Goal: Task Accomplishment & Management: Use online tool/utility

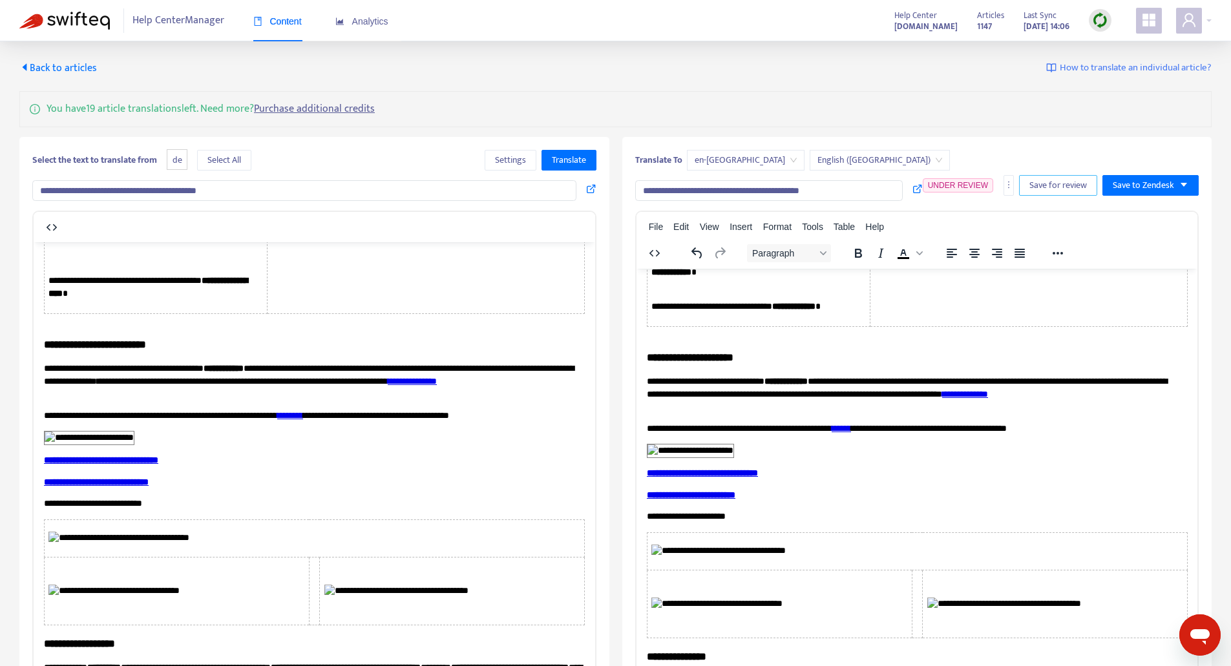
scroll to position [2584, 0]
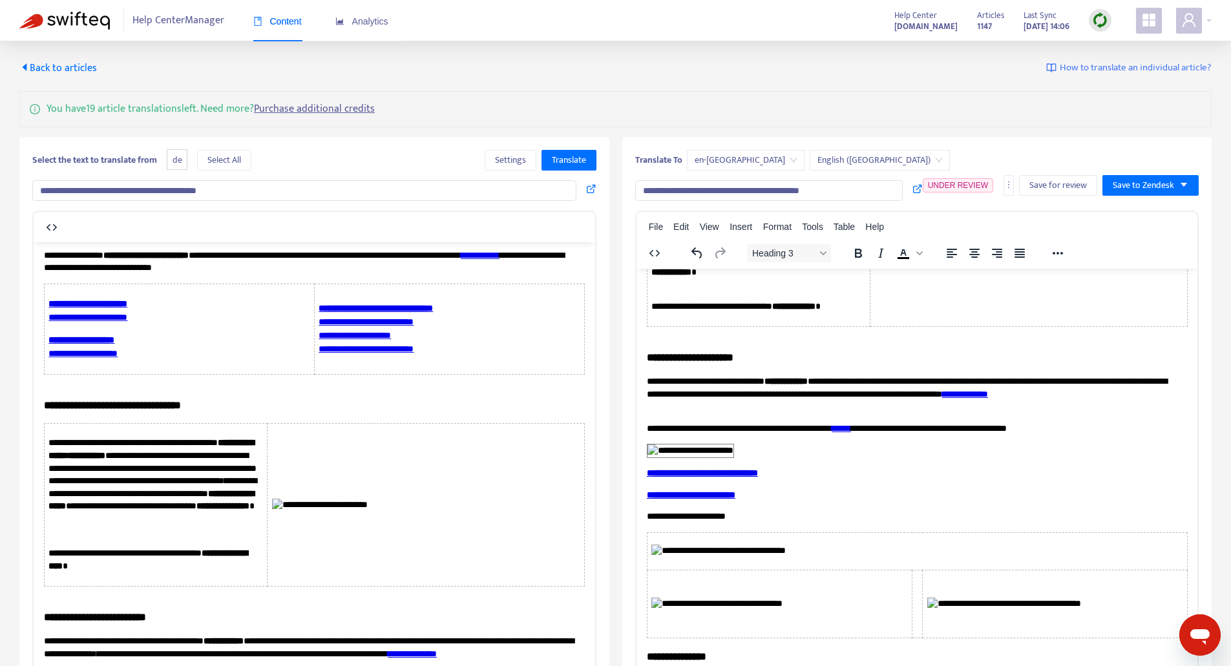
scroll to position [2326, 0]
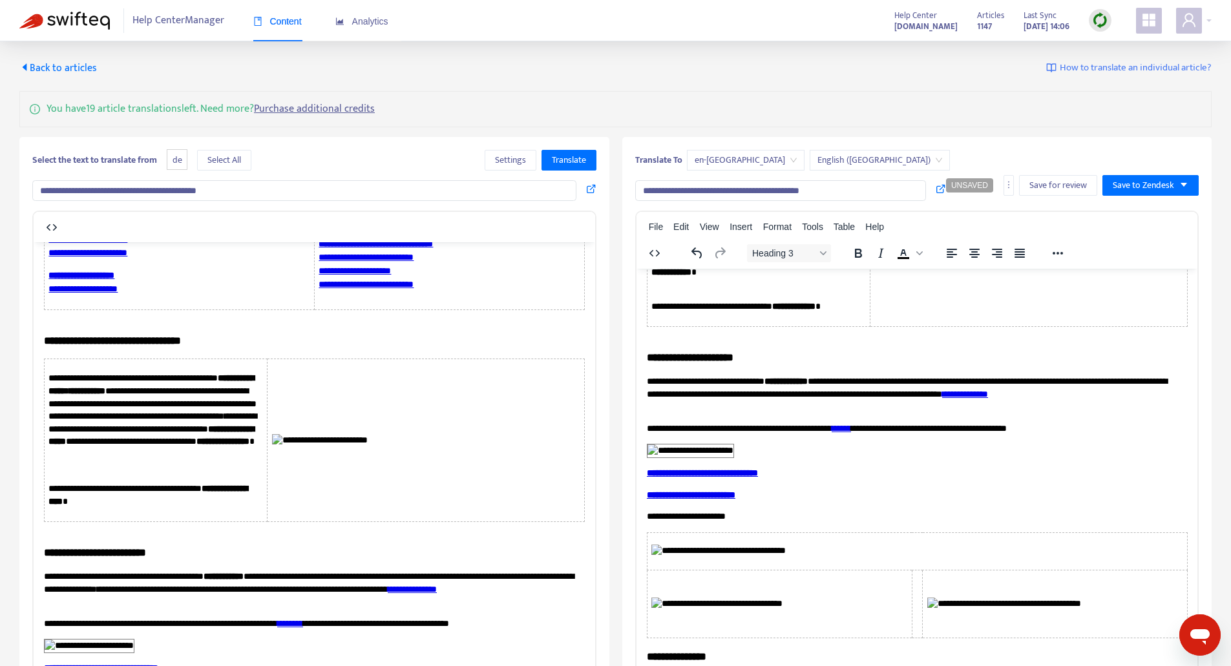
drag, startPoint x: 703, startPoint y: 483, endPoint x: 970, endPoint y: 468, distance: 267.8
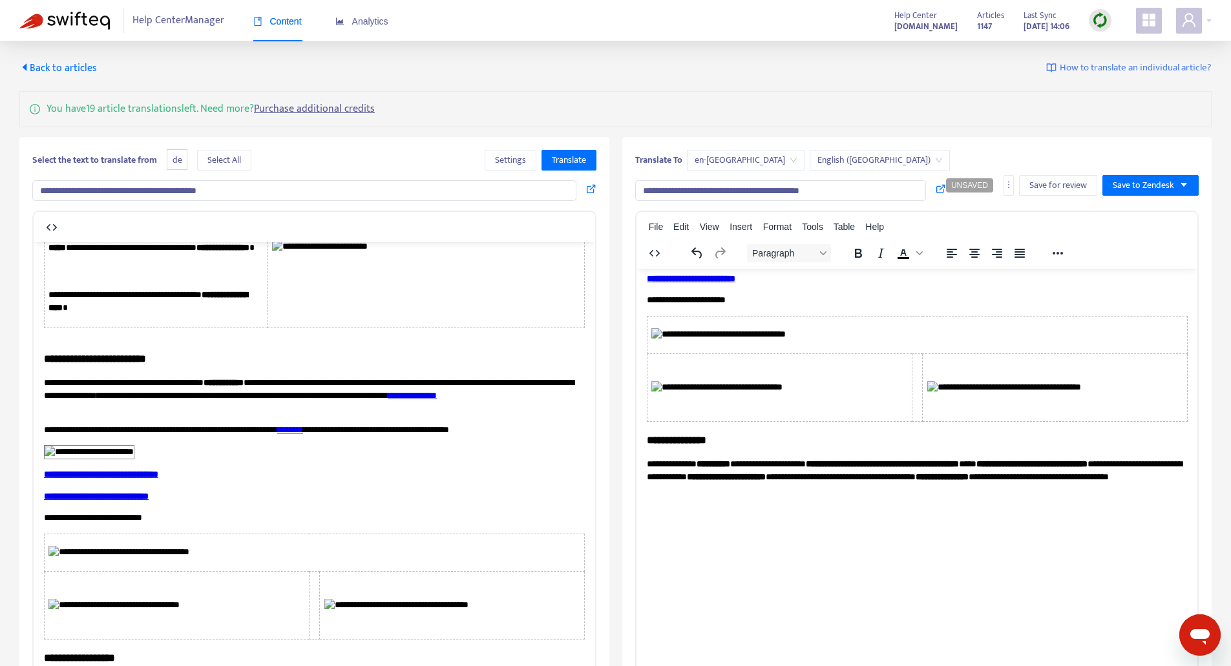
scroll to position [2778, 0]
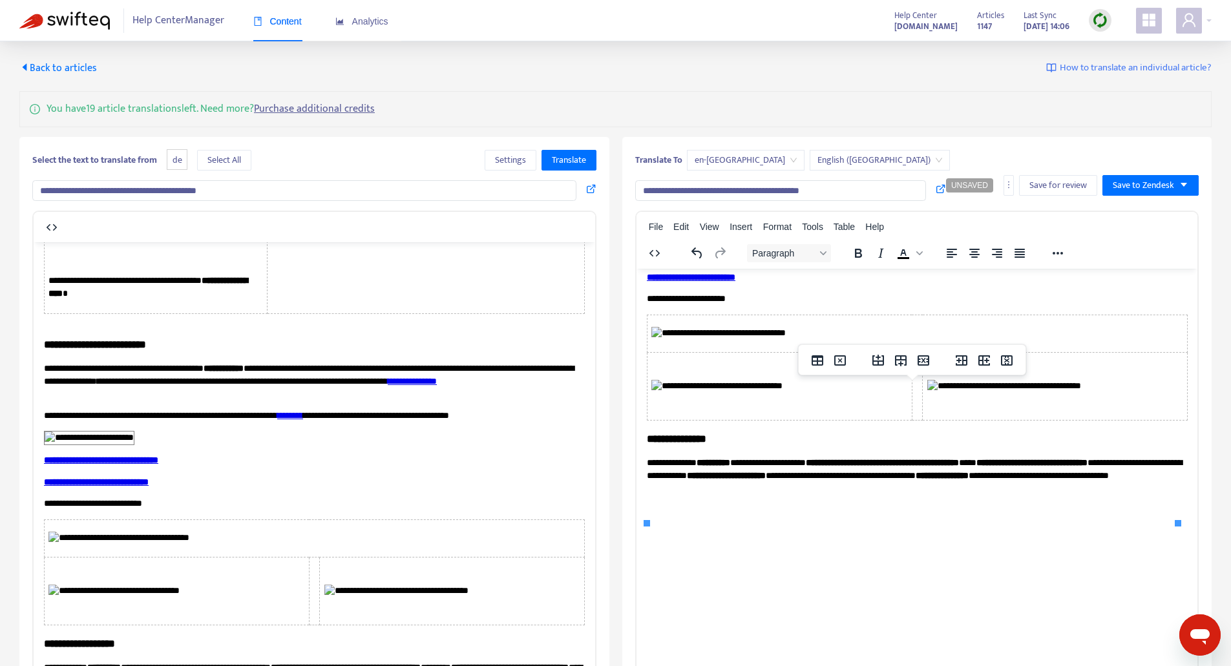
drag, startPoint x: 694, startPoint y: 458, endPoint x: 850, endPoint y: 449, distance: 156.6
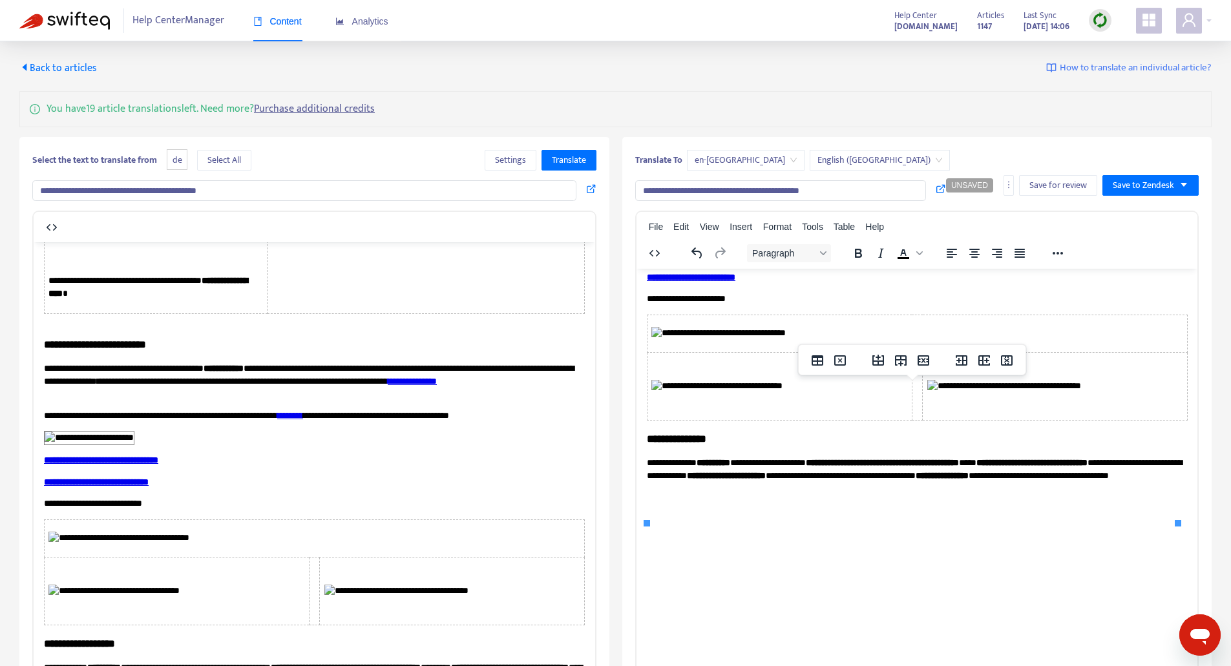
drag, startPoint x: 731, startPoint y: 460, endPoint x: 768, endPoint y: 462, distance: 36.9
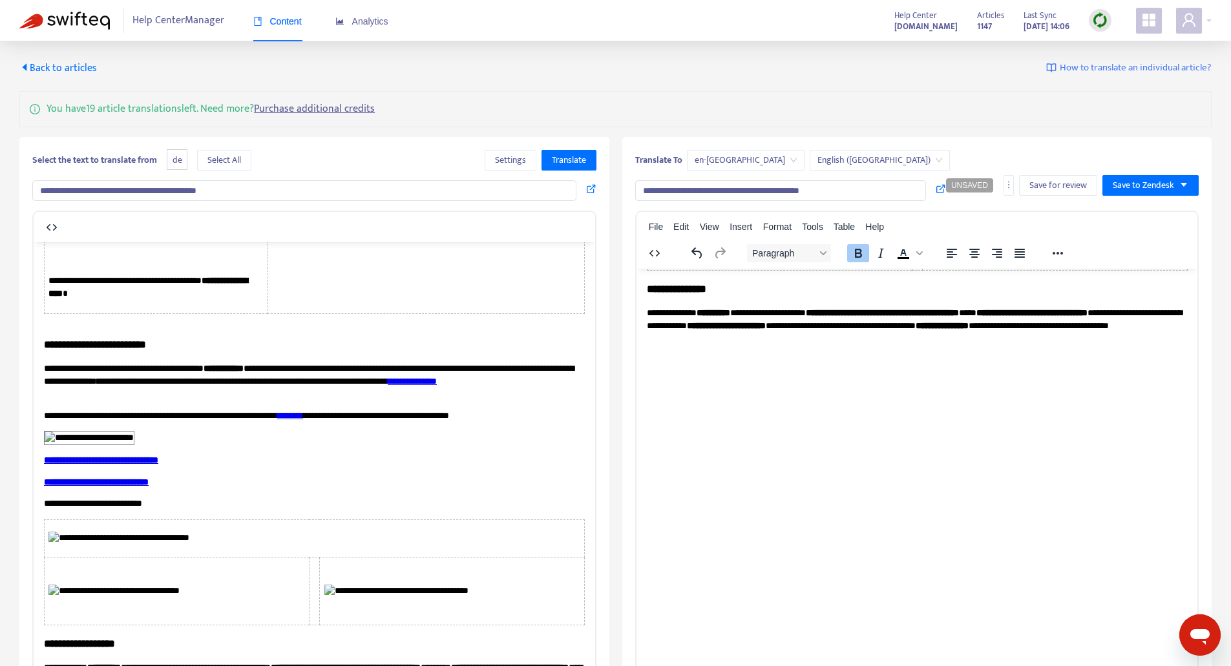
scroll to position [2972, 0]
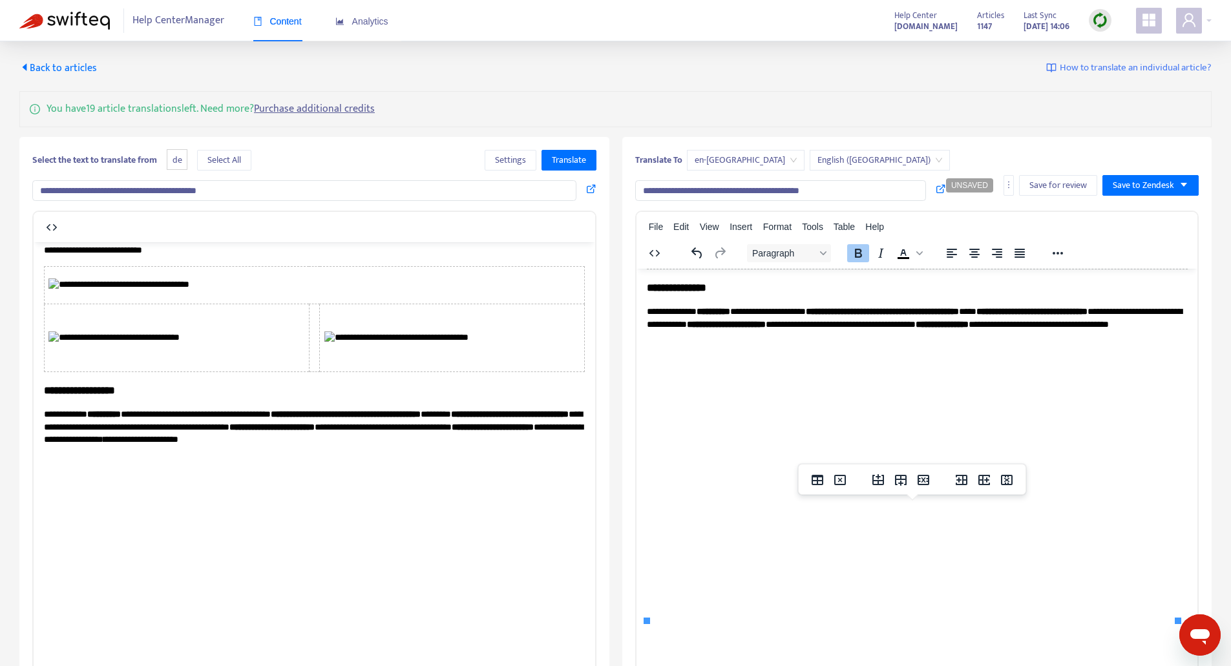
drag, startPoint x: 746, startPoint y: 530, endPoint x: 738, endPoint y: 530, distance: 8.4
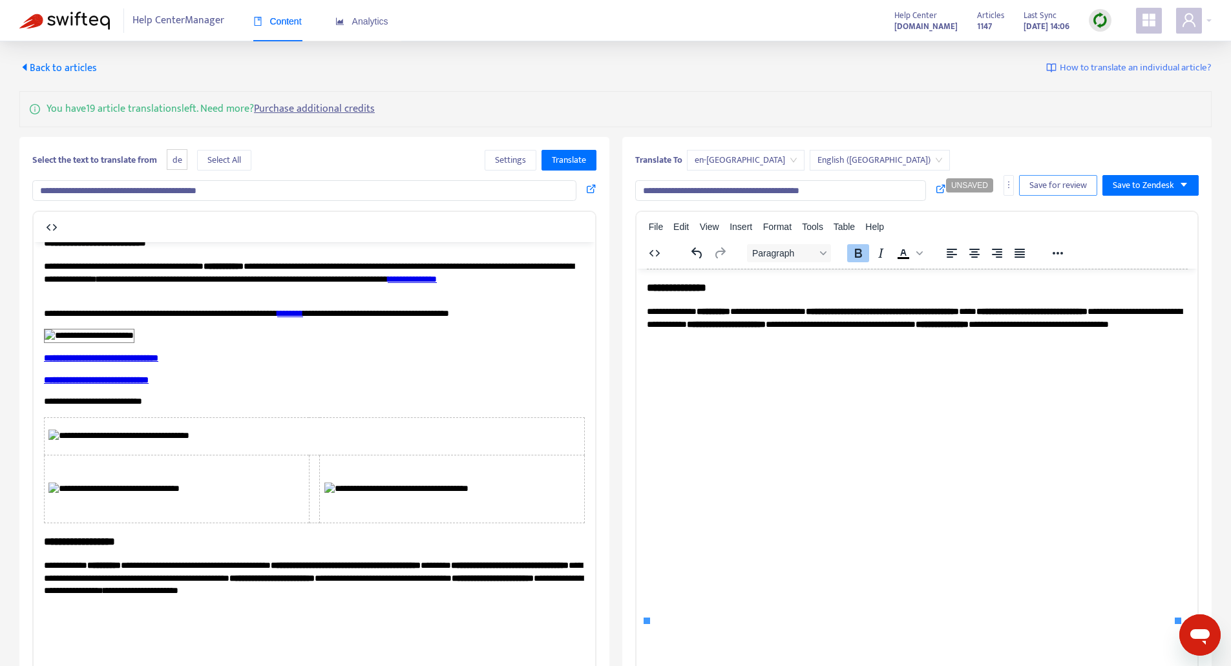
click at [1057, 178] on span "Save for review" at bounding box center [1057, 185] width 57 height 14
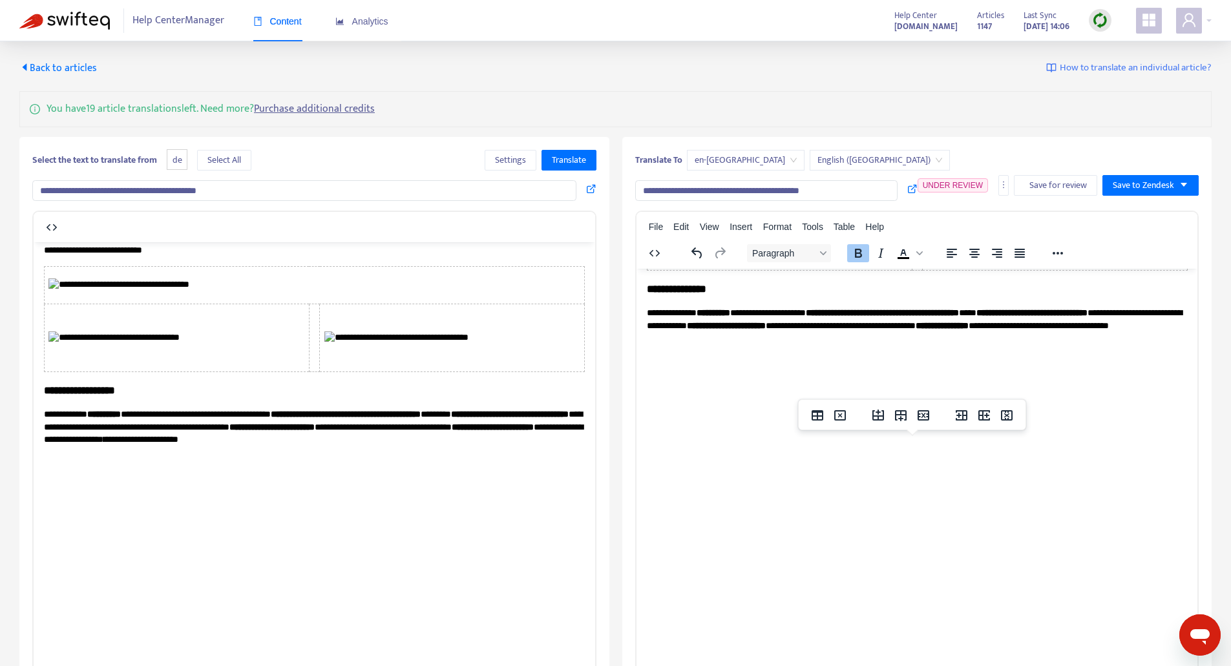
drag, startPoint x: 962, startPoint y: 488, endPoint x: 1000, endPoint y: 488, distance: 38.1
